Goal: Browse casually

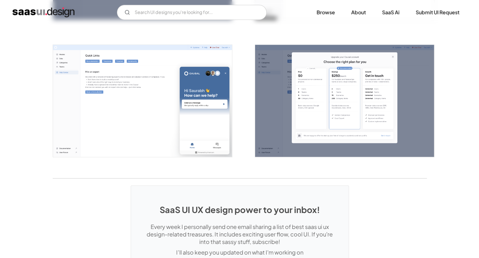
scroll to position [1340, 0]
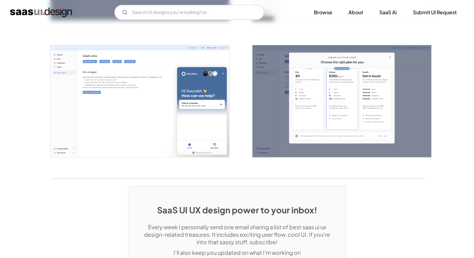
click at [199, 120] on img "open lightbox" at bounding box center [140, 101] width 179 height 112
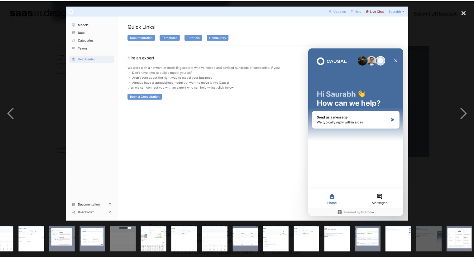
scroll to position [0, 144]
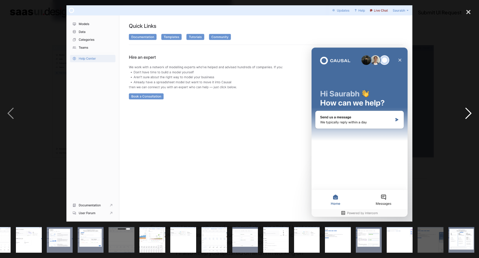
click at [458, 115] on div "next image" at bounding box center [468, 113] width 21 height 216
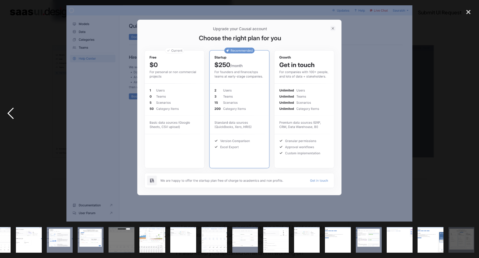
click at [20, 116] on div "previous image" at bounding box center [10, 113] width 21 height 216
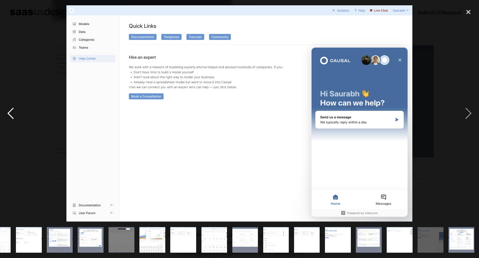
click at [20, 116] on div "previous image" at bounding box center [10, 113] width 21 height 216
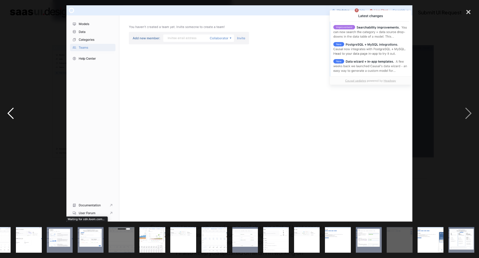
click at [20, 116] on div "previous image" at bounding box center [10, 113] width 21 height 216
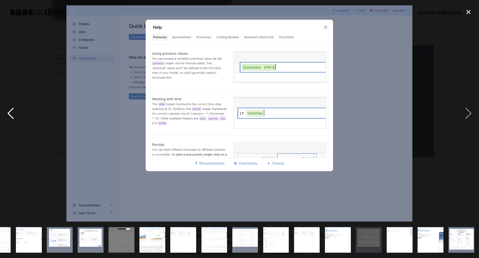
click at [20, 116] on div "previous image" at bounding box center [10, 113] width 21 height 216
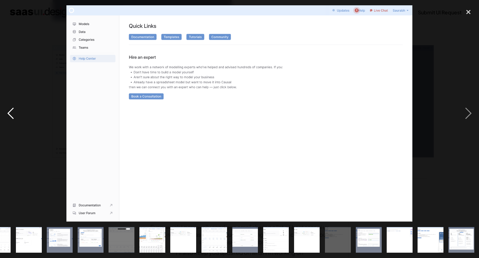
click at [20, 116] on div "previous image" at bounding box center [10, 113] width 21 height 216
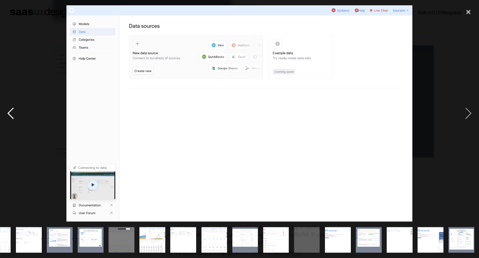
click at [20, 116] on div "previous image" at bounding box center [10, 113] width 21 height 216
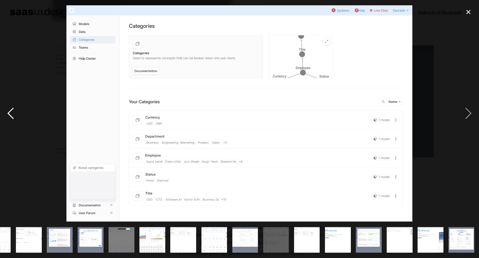
click at [20, 116] on div "previous image" at bounding box center [10, 113] width 21 height 216
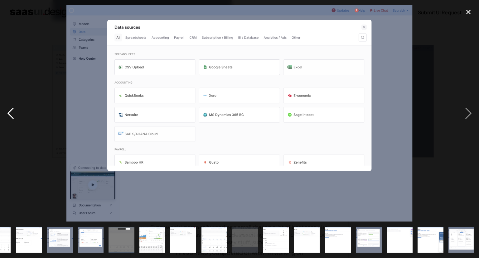
click at [20, 116] on div "previous image" at bounding box center [10, 113] width 21 height 216
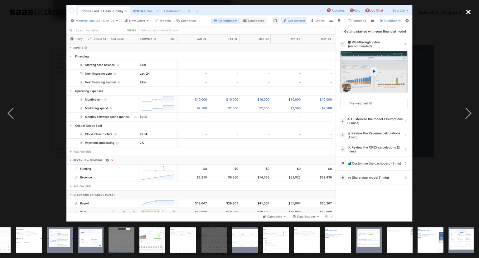
click at [467, 10] on div "close lightbox" at bounding box center [468, 12] width 21 height 14
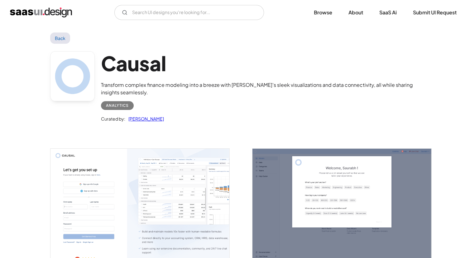
scroll to position [0, 0]
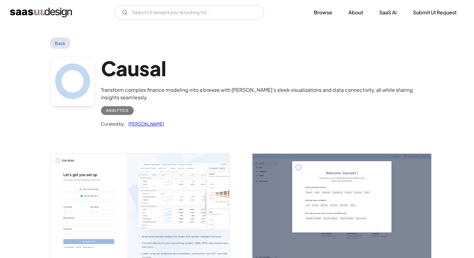
click at [65, 10] on img "home" at bounding box center [41, 12] width 62 height 10
